Goal: Information Seeking & Learning: Learn about a topic

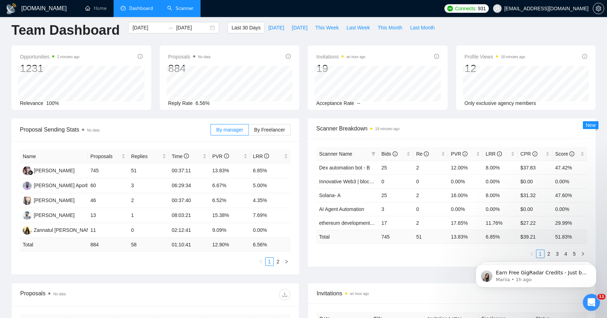
click at [193, 11] on link "Scanner" at bounding box center [180, 8] width 26 height 6
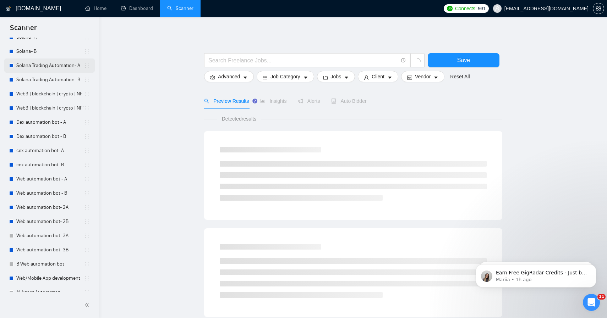
scroll to position [74, 0]
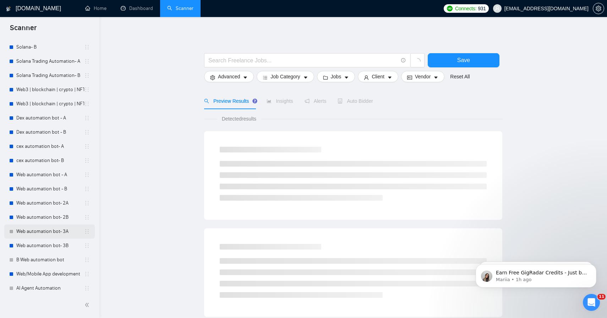
click at [46, 230] on link "Web automation bot- 3A" at bounding box center [50, 232] width 68 height 14
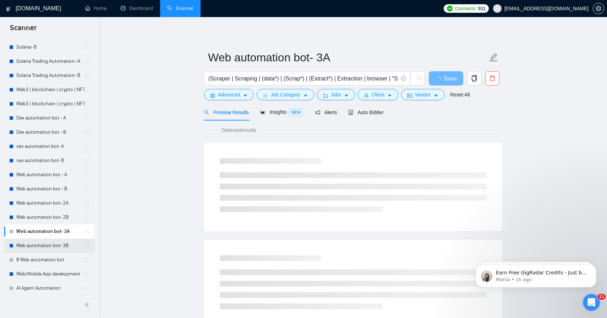
click at [45, 239] on link "Web automation bot- 3B" at bounding box center [50, 246] width 68 height 14
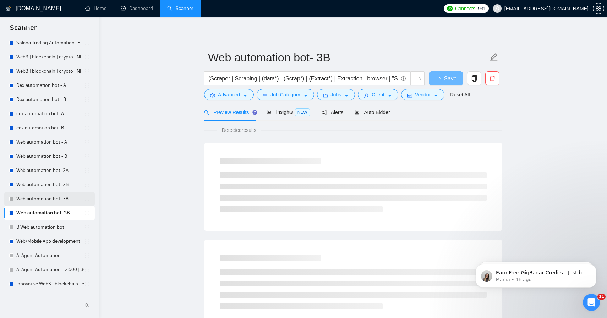
scroll to position [125, 0]
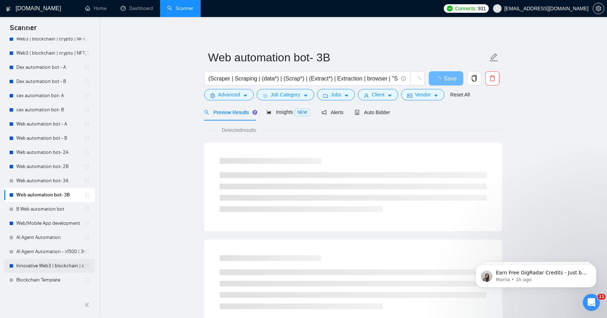
click at [45, 264] on link "Innovative Web3 | blockchain | crypto | NFT | erc20 | [PERSON_NAME]" at bounding box center [50, 266] width 68 height 14
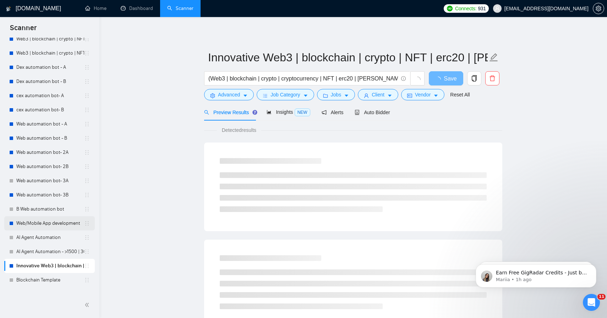
click at [46, 224] on link "Web/Mobile App development" at bounding box center [50, 223] width 68 height 14
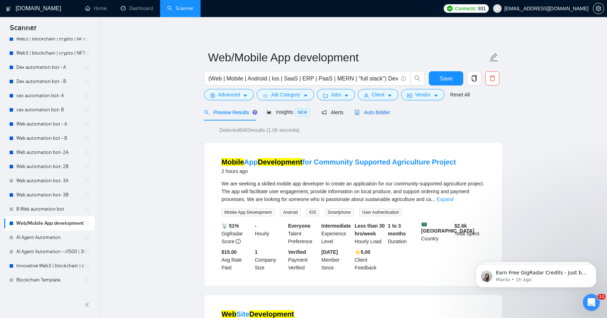
click at [370, 115] on div "Auto Bidder" at bounding box center [371, 113] width 35 height 8
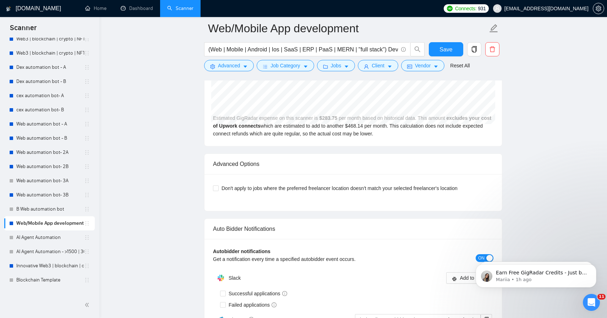
scroll to position [1443, 0]
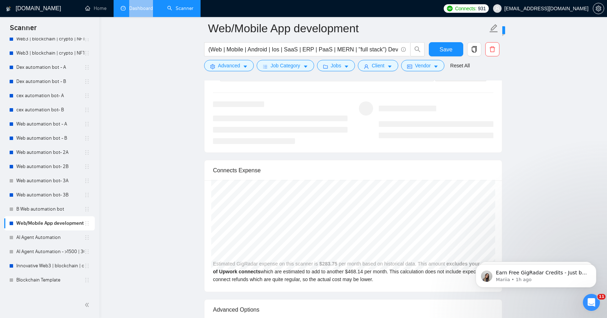
click at [139, 17] on li "Dashboard" at bounding box center [137, 8] width 46 height 17
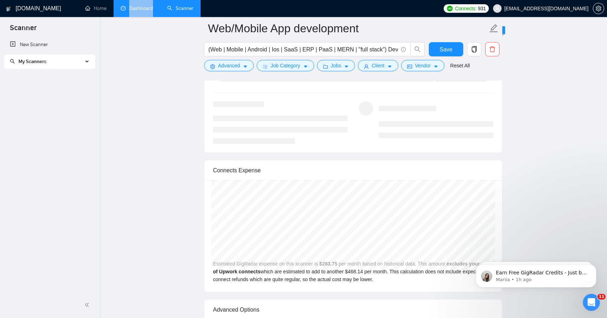
scroll to position [0, 0]
click at [140, 10] on link "Dashboard" at bounding box center [137, 8] width 32 height 6
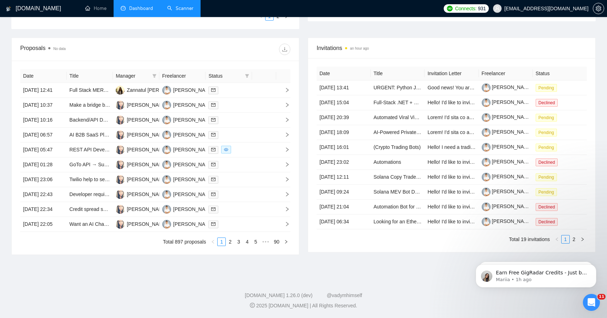
scroll to position [319, 0]
click at [175, 11] on link "Scanner" at bounding box center [180, 8] width 26 height 6
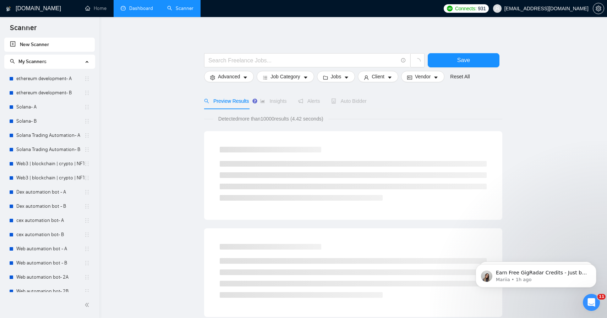
click at [138, 10] on link "Dashboard" at bounding box center [137, 8] width 32 height 6
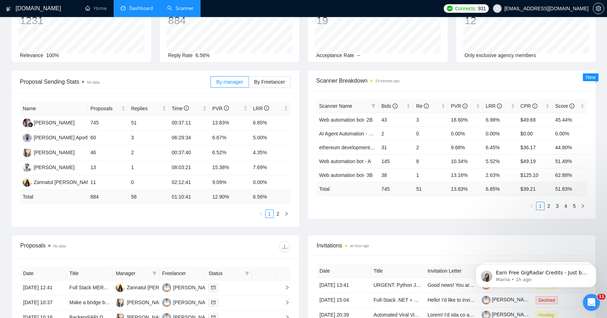
scroll to position [54, 0]
click at [550, 204] on link "2" at bounding box center [548, 207] width 8 height 8
click at [559, 206] on link "3" at bounding box center [557, 207] width 8 height 8
click at [564, 206] on link "4" at bounding box center [566, 207] width 8 height 8
click at [572, 206] on link "5" at bounding box center [574, 207] width 8 height 8
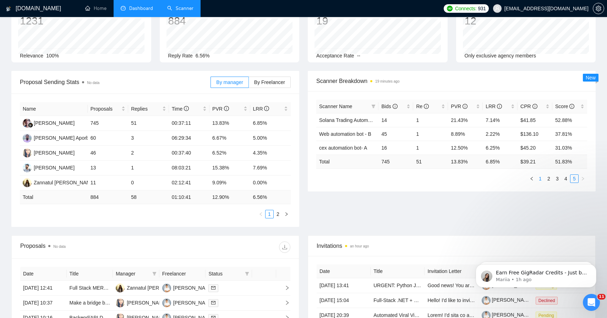
click at [541, 177] on link "1" at bounding box center [540, 179] width 8 height 8
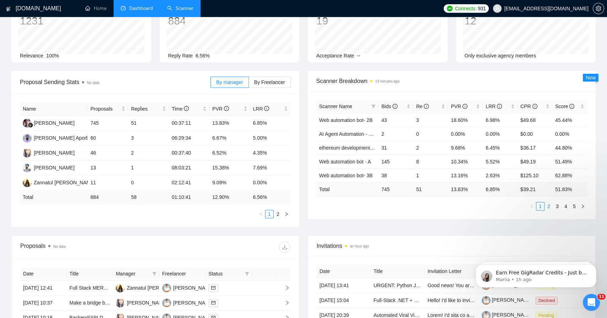
click at [548, 206] on link "2" at bounding box center [548, 207] width 8 height 8
click at [558, 209] on link "3" at bounding box center [557, 207] width 8 height 8
click at [568, 205] on link "4" at bounding box center [566, 207] width 8 height 8
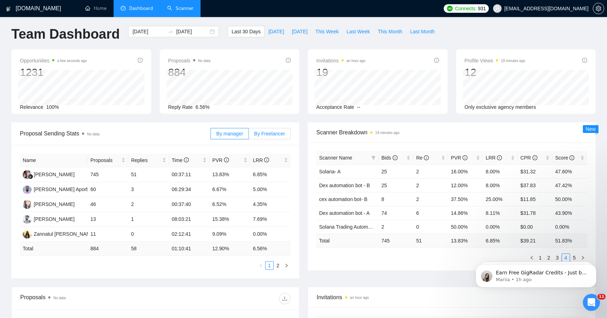
scroll to position [0, 0]
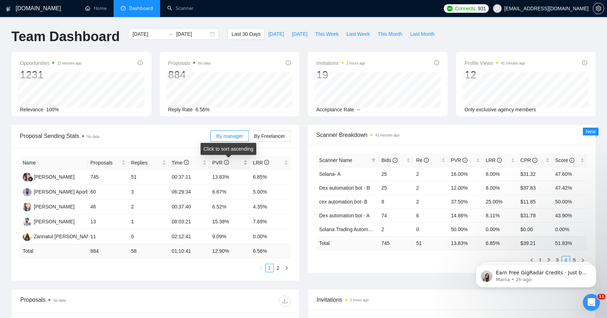
click at [224, 164] on icon "info-circle" at bounding box center [226, 162] width 5 height 5
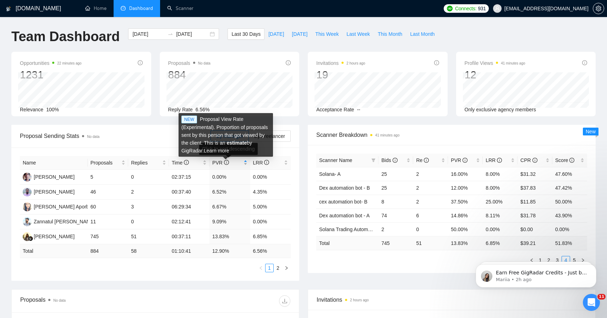
click at [224, 164] on icon "info-circle" at bounding box center [226, 162] width 5 height 5
